Goal: Communication & Community: Answer question/provide support

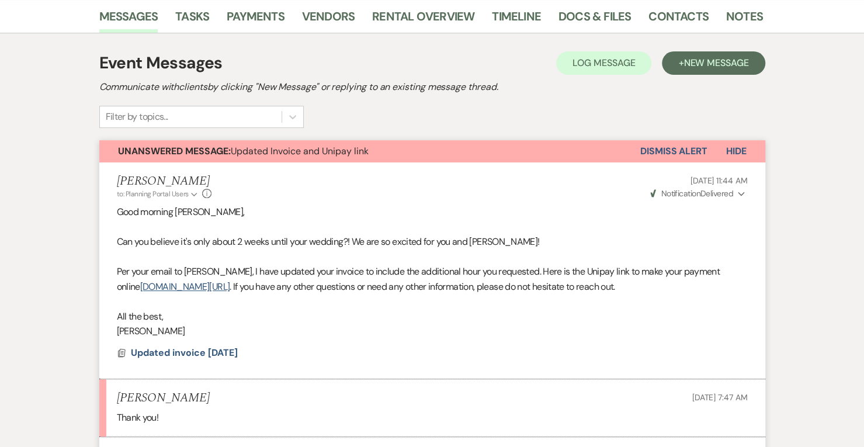
scroll to position [191, 0]
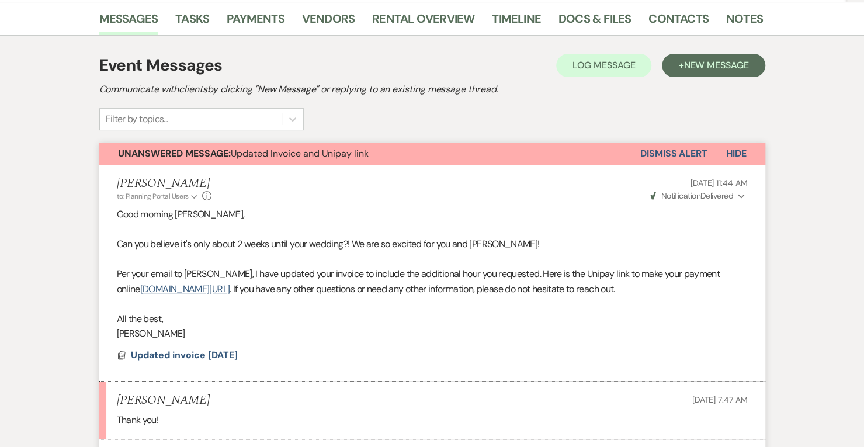
click at [686, 156] on button "Dismiss Alert" at bounding box center [674, 154] width 67 height 22
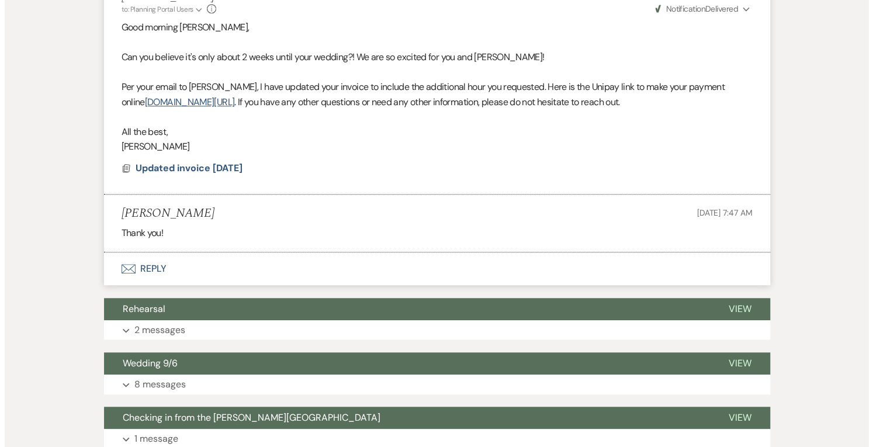
scroll to position [378, 0]
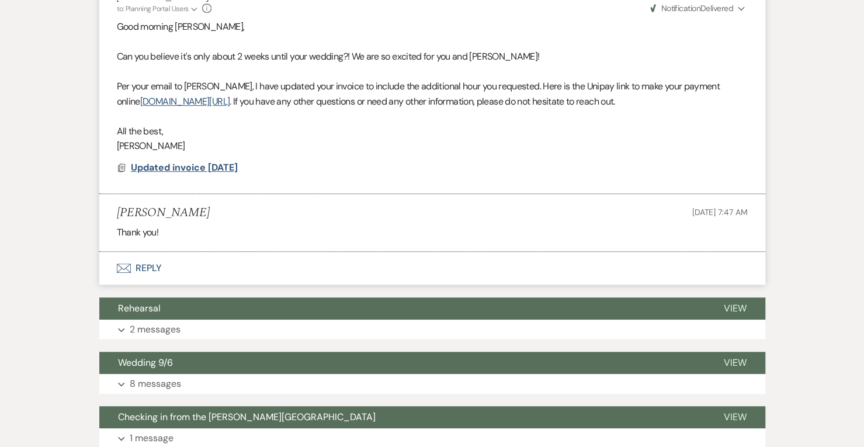
click at [230, 164] on span "Updated invoice 8/20/25" at bounding box center [184, 167] width 107 height 12
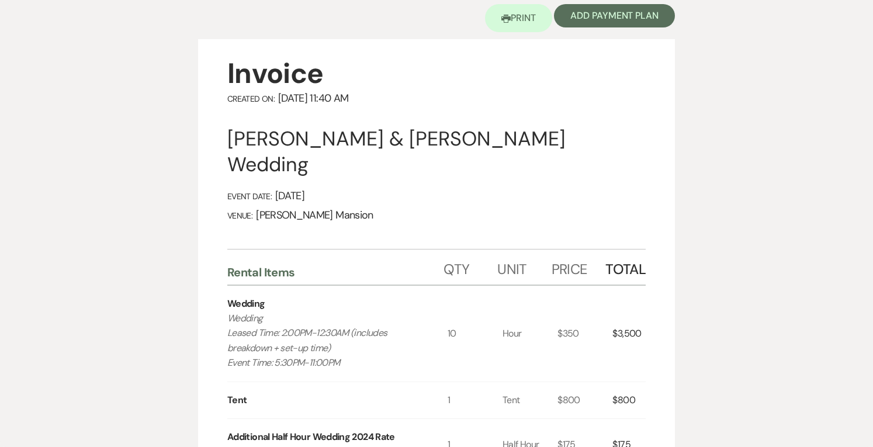
scroll to position [0, 0]
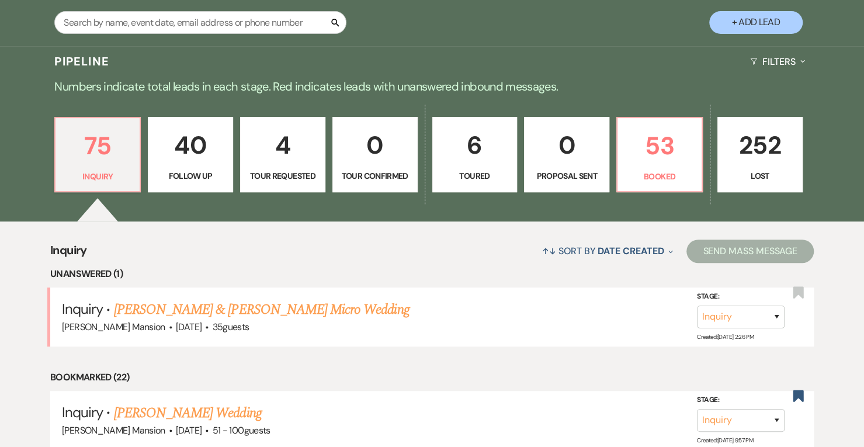
scroll to position [231, 0]
click at [672, 149] on p "53" at bounding box center [660, 146] width 70 height 39
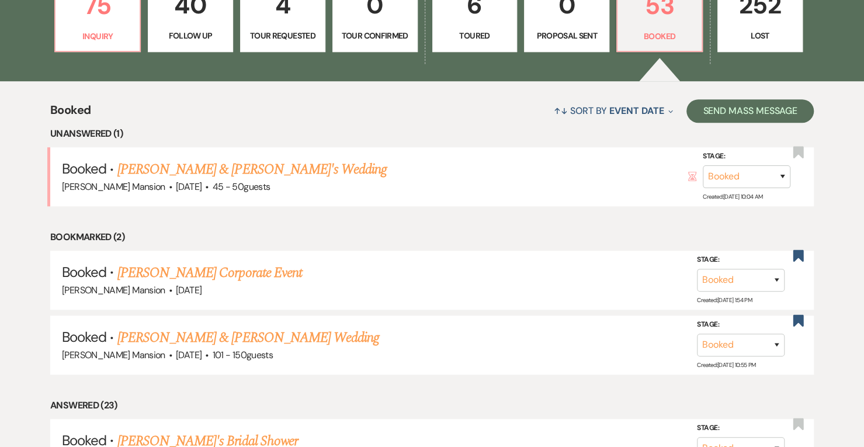
scroll to position [371, 0]
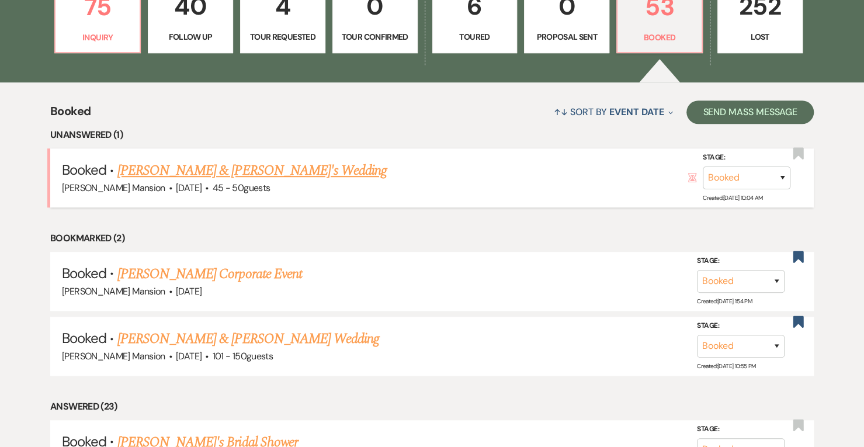
click at [195, 168] on link "[PERSON_NAME] & [PERSON_NAME]'s Wedding" at bounding box center [252, 170] width 270 height 21
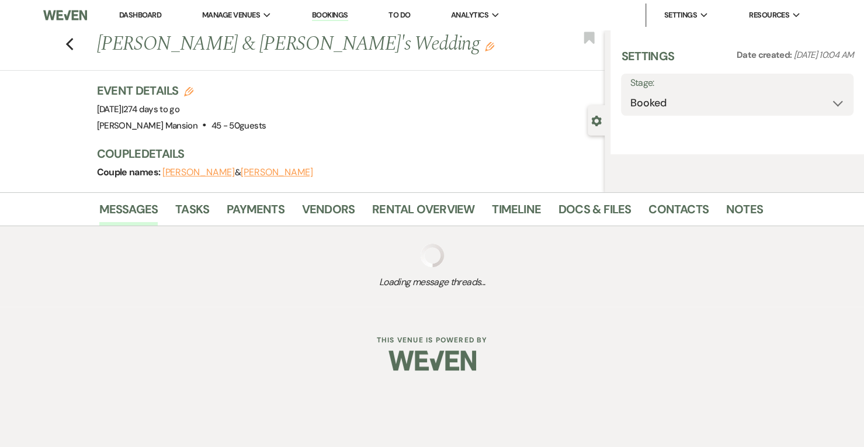
select select "22"
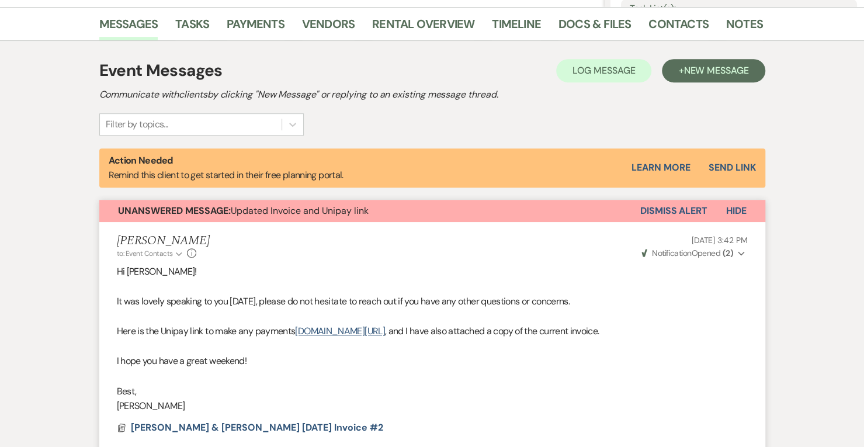
scroll to position [286, 0]
click at [666, 212] on button "Dismiss Alert" at bounding box center [674, 211] width 67 height 22
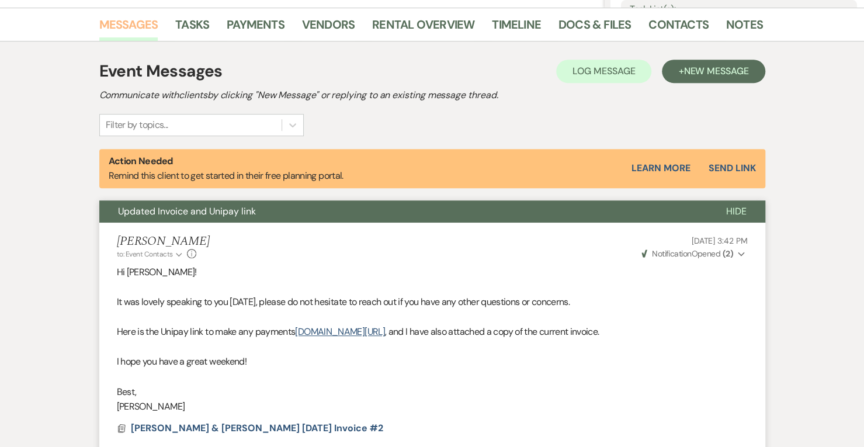
click at [123, 29] on link "Messages" at bounding box center [128, 28] width 59 height 26
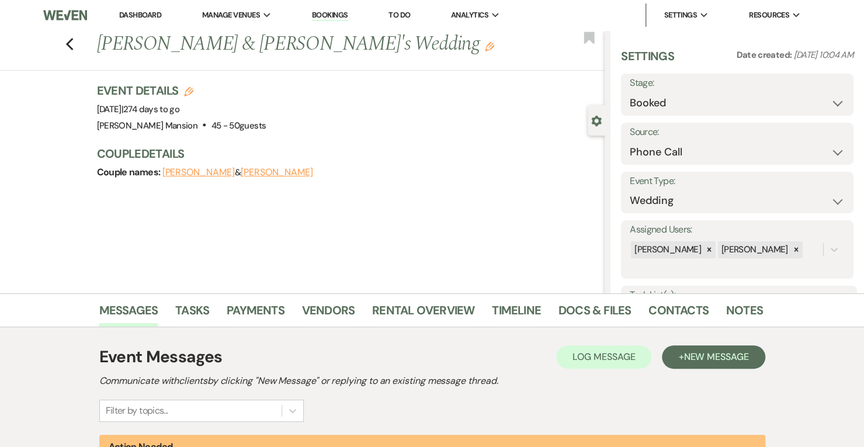
click at [146, 17] on link "Dashboard" at bounding box center [140, 15] width 42 height 10
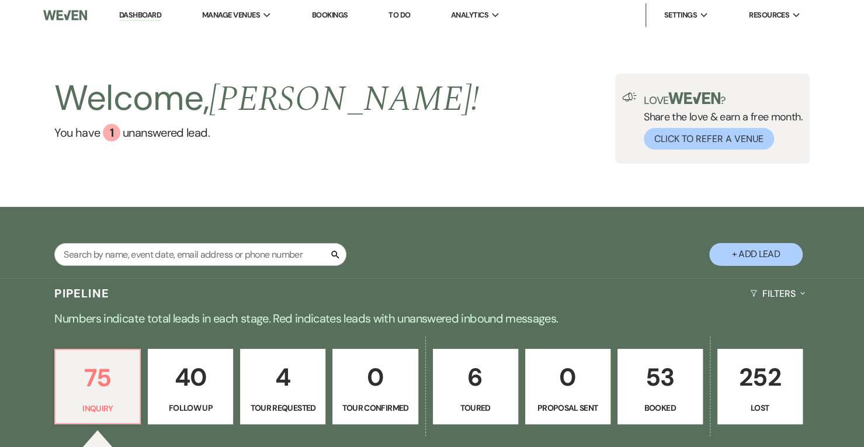
click at [648, 408] on p "Booked" at bounding box center [660, 408] width 70 height 13
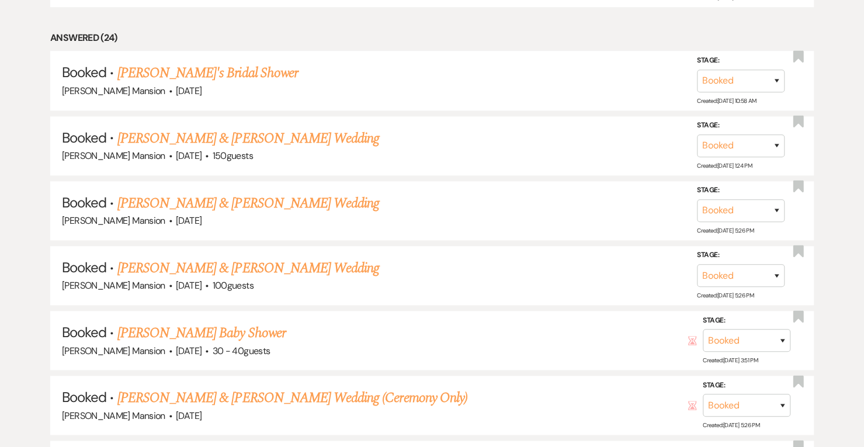
scroll to position [674, 0]
click at [253, 202] on link "[PERSON_NAME] & [PERSON_NAME] Wedding" at bounding box center [248, 204] width 262 height 21
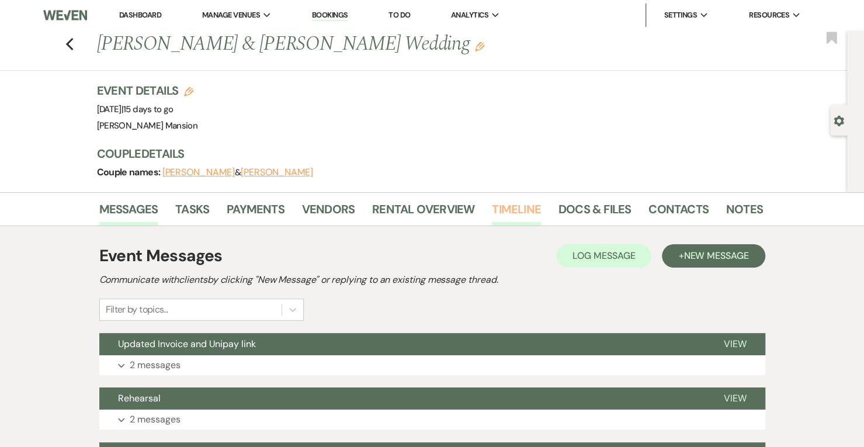
click at [510, 210] on link "Timeline" at bounding box center [516, 213] width 49 height 26
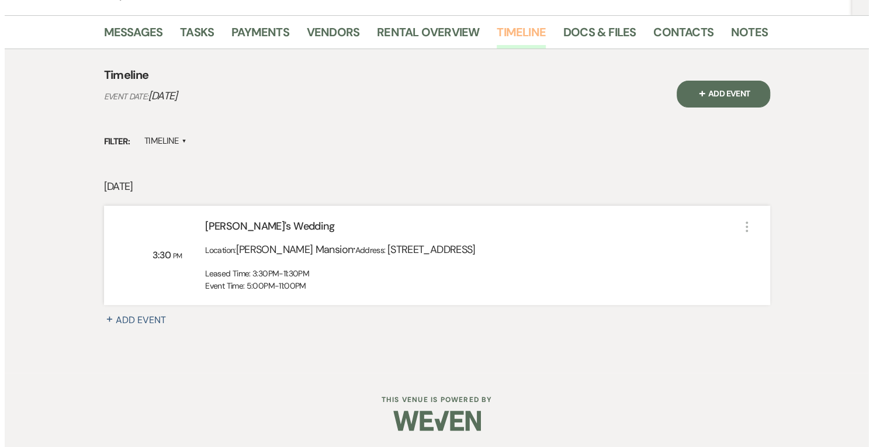
scroll to position [176, 0]
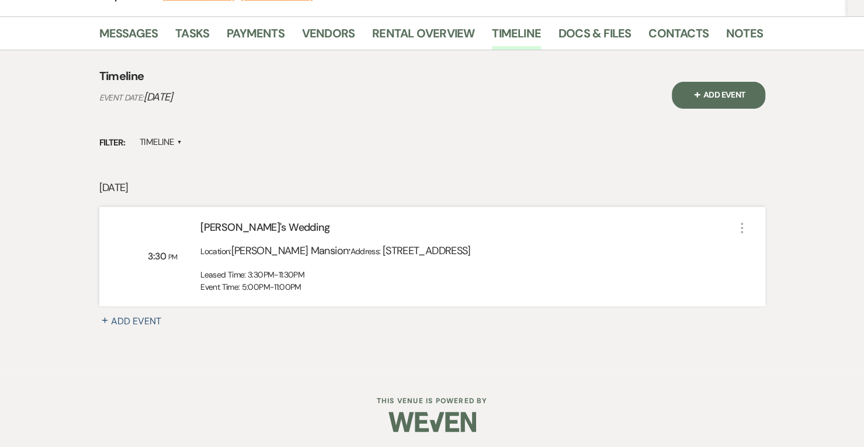
click at [741, 229] on icon "More" at bounding box center [742, 228] width 14 height 14
click at [763, 249] on button "Pencil Edit" at bounding box center [771, 250] width 60 height 18
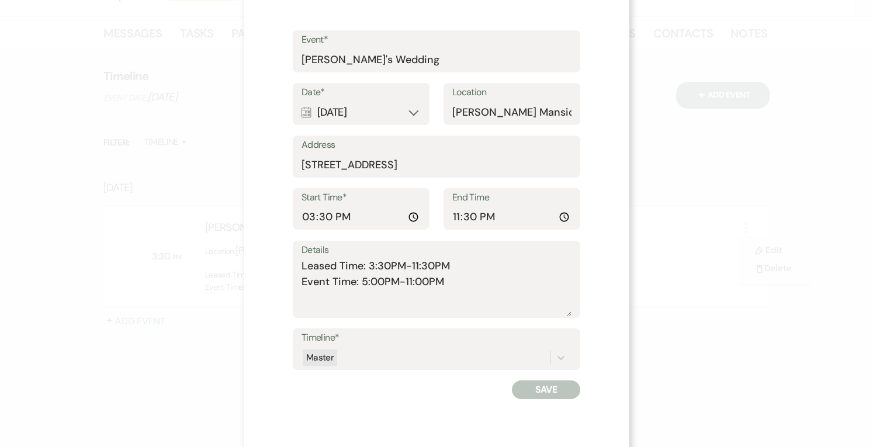
scroll to position [85, 0]
click at [330, 216] on input "15:30:00" at bounding box center [361, 218] width 119 height 23
type input "14:00"
click at [534, 392] on button "Save" at bounding box center [546, 391] width 68 height 19
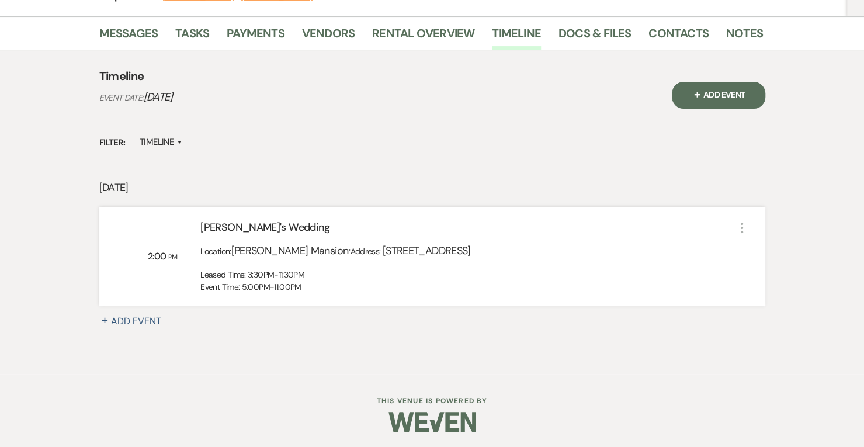
click at [742, 225] on icon "More" at bounding box center [742, 228] width 14 height 14
click at [769, 252] on button "Pencil Edit" at bounding box center [771, 250] width 60 height 18
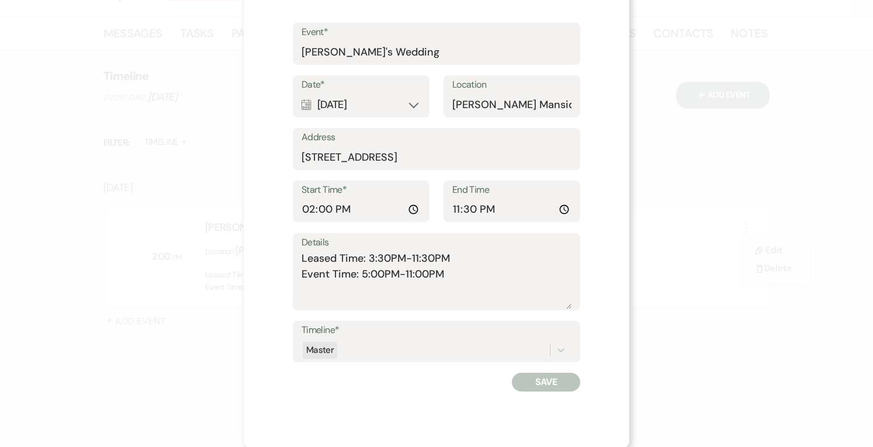
scroll to position [94, 0]
click at [378, 258] on textarea "Leased Time: 3:30PM-11:30PM Event Time: 5:00PM-11:00PM" at bounding box center [437, 280] width 270 height 58
click at [431, 259] on textarea "Leased Time: 2:00PM-11:30PM Event Time: 5:00PM-11:00PM" at bounding box center [437, 280] width 270 height 58
type textarea "Leased Time: 2:00PM-12:00PM Event Time: 5:00PM-11:00PM"
click at [548, 380] on button "Save" at bounding box center [546, 382] width 68 height 19
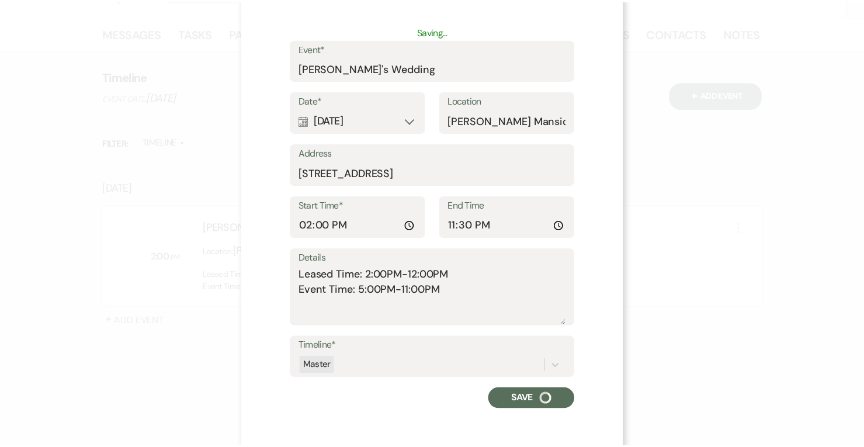
scroll to position [0, 0]
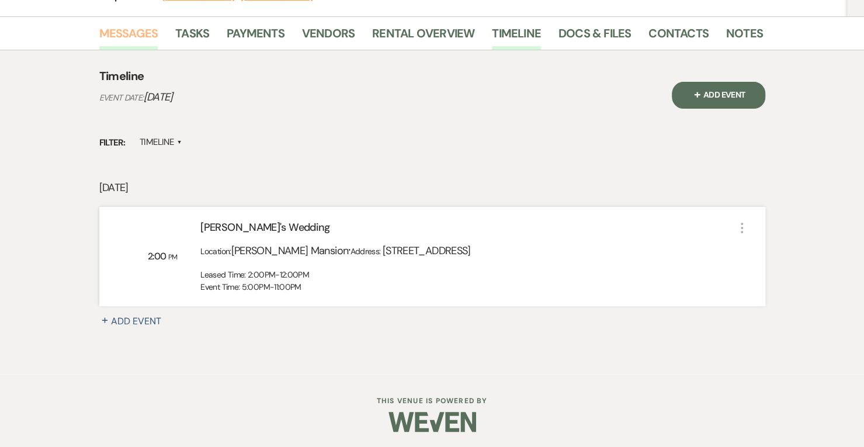
click at [138, 36] on link "Messages" at bounding box center [128, 37] width 59 height 26
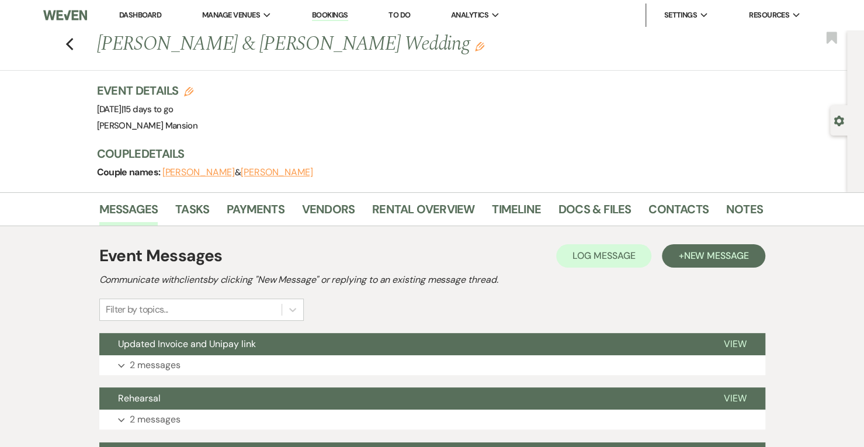
click at [144, 11] on link "Dashboard" at bounding box center [140, 15] width 42 height 10
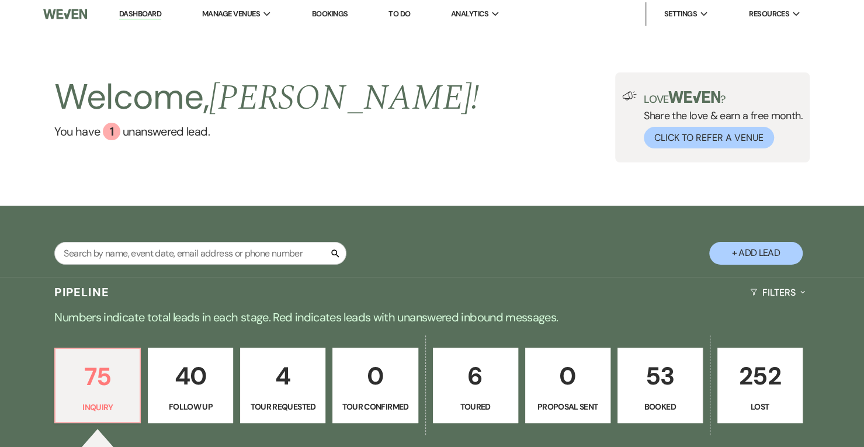
scroll to position [1, 0]
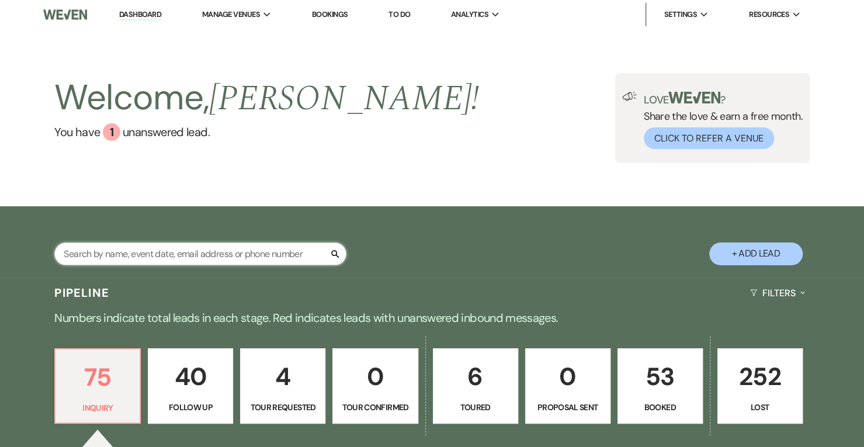
click at [162, 248] on input "text" at bounding box center [200, 254] width 292 height 23
type input "alm"
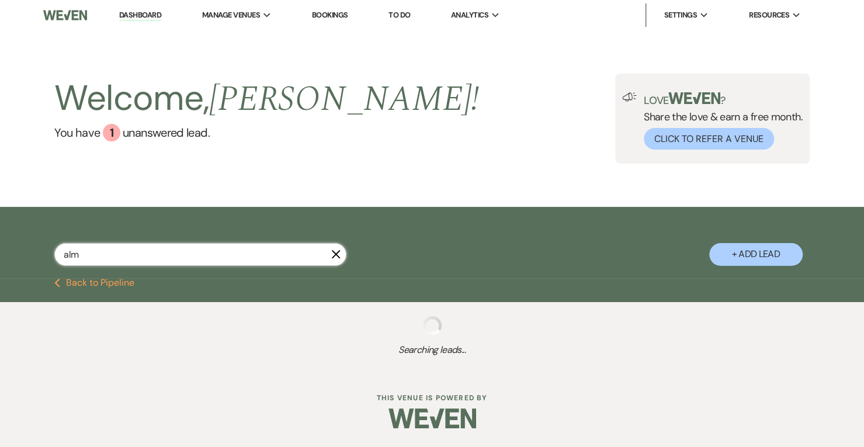
select select "8"
select select "5"
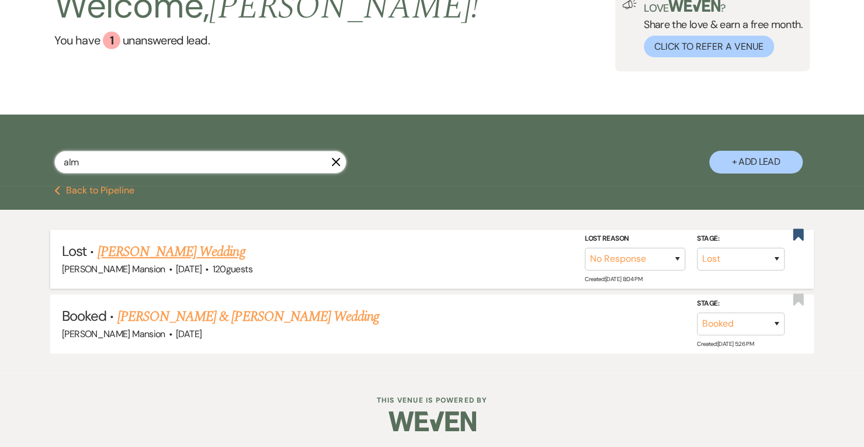
scroll to position [92, 0]
type input "alm"
click at [141, 328] on span "[PERSON_NAME] Mansion" at bounding box center [113, 334] width 103 height 12
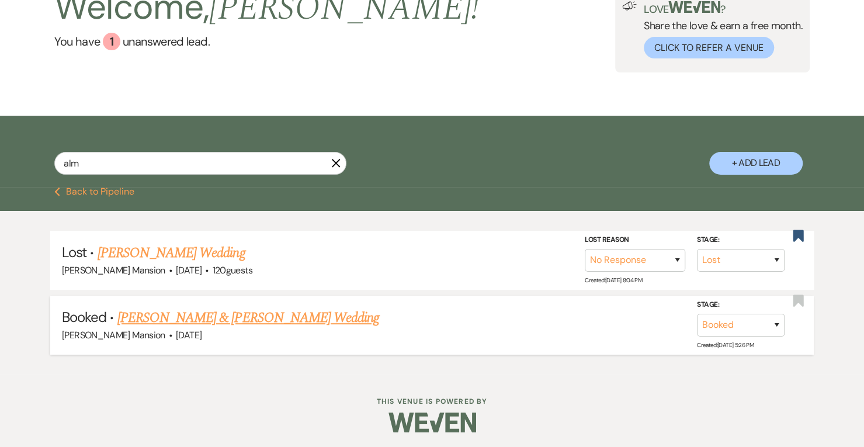
click at [245, 317] on link "[PERSON_NAME] & [PERSON_NAME] Wedding" at bounding box center [248, 317] width 262 height 21
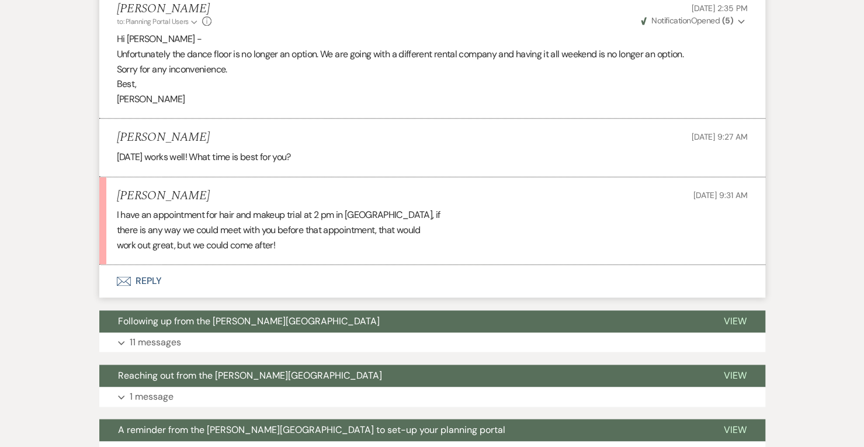
scroll to position [801, 0]
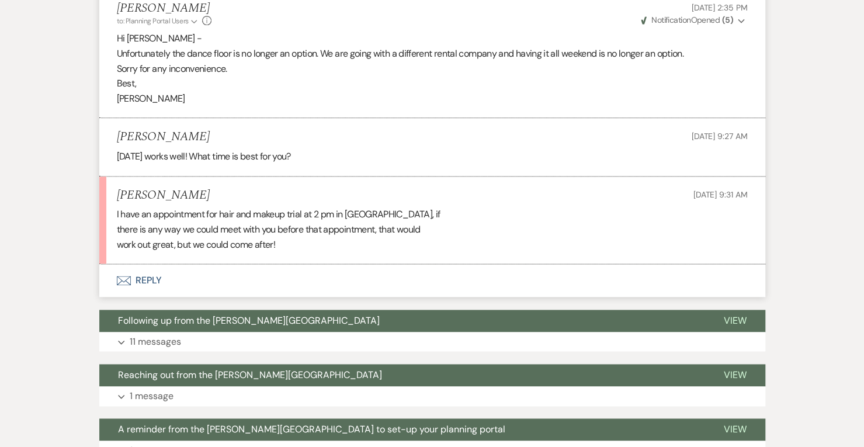
click at [124, 281] on icon "Envelope" at bounding box center [124, 280] width 14 height 9
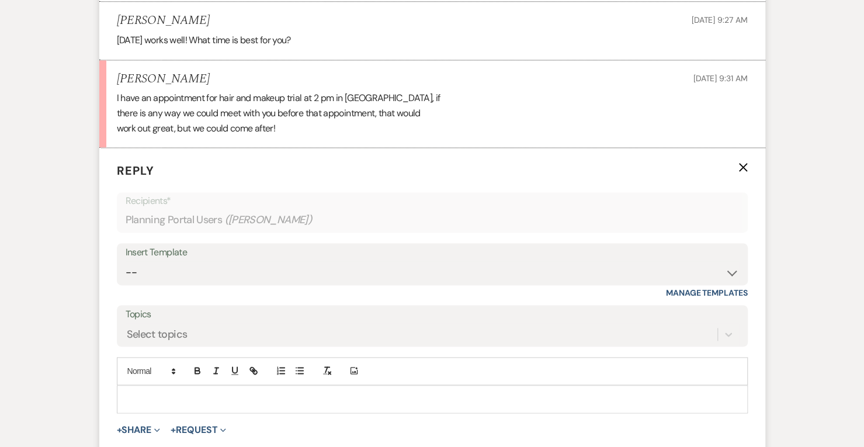
scroll to position [918, 0]
click at [173, 398] on p at bounding box center [432, 398] width 612 height 13
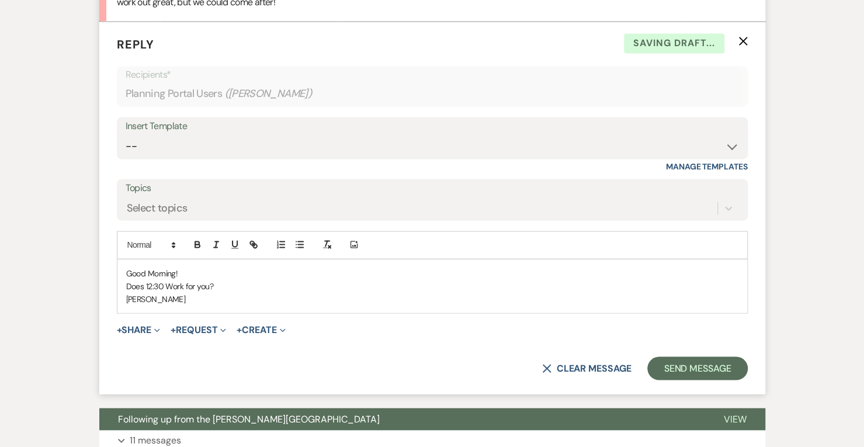
scroll to position [1043, 0]
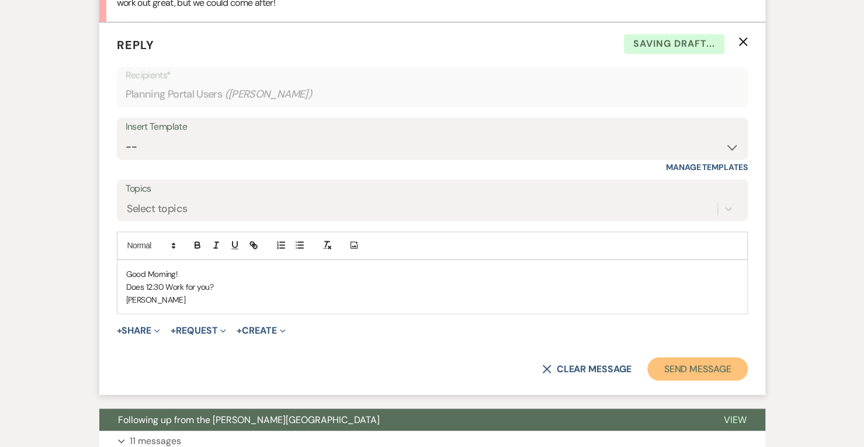
click at [686, 362] on button "Send Message" at bounding box center [698, 368] width 100 height 23
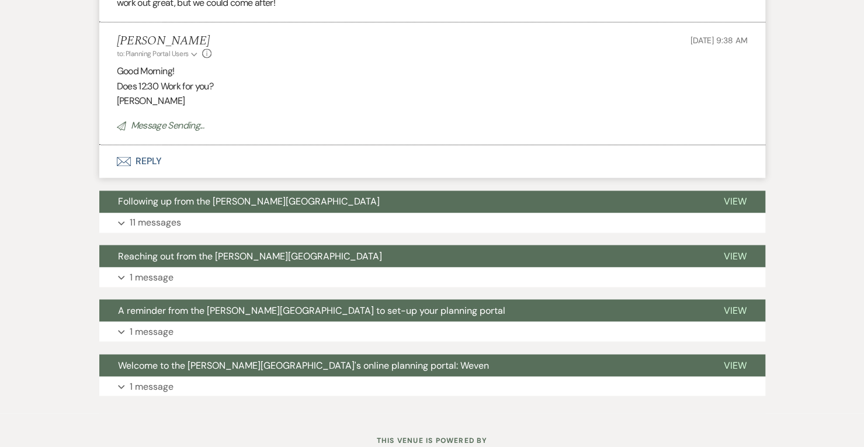
click at [686, 362] on button "Welcome to the [PERSON_NAME][GEOGRAPHIC_DATA]'s online planning portal: Weven" at bounding box center [402, 365] width 606 height 22
